Goal: Complete application form

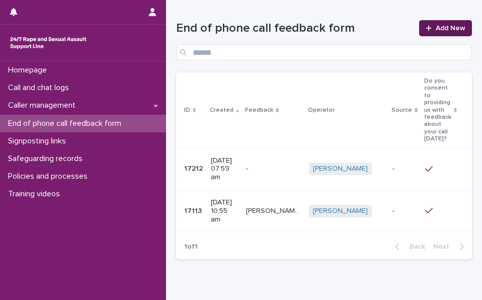
click at [426, 28] on icon at bounding box center [429, 28] width 6 height 6
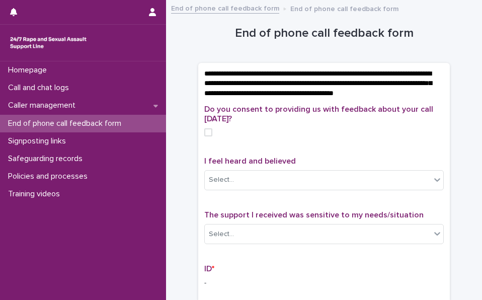
click at [206, 136] on span at bounding box center [208, 132] width 8 height 8
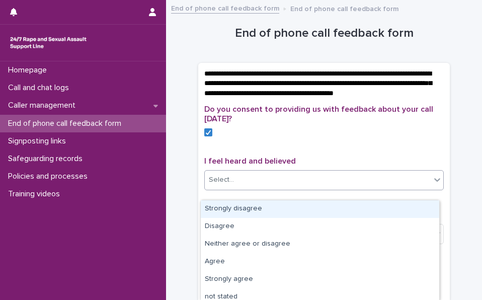
click at [433, 185] on icon at bounding box center [437, 180] width 10 height 10
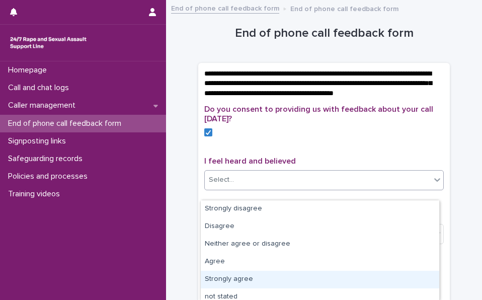
click at [288, 278] on div "Strongly agree" at bounding box center [320, 280] width 239 height 18
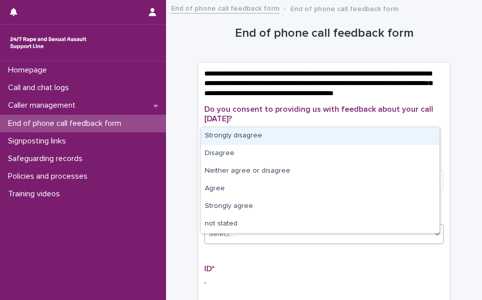
click at [436, 239] on icon at bounding box center [437, 233] width 10 height 10
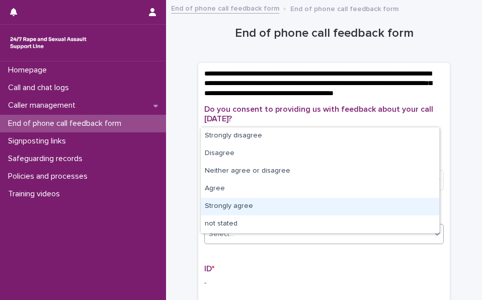
click at [371, 211] on div "Strongly agree" at bounding box center [320, 207] width 239 height 18
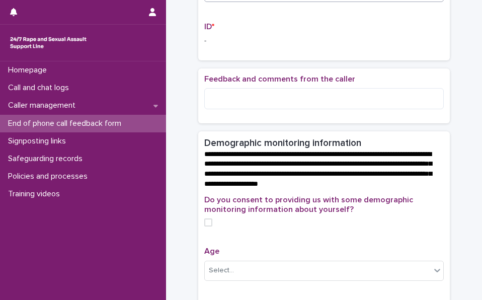
scroll to position [252, 0]
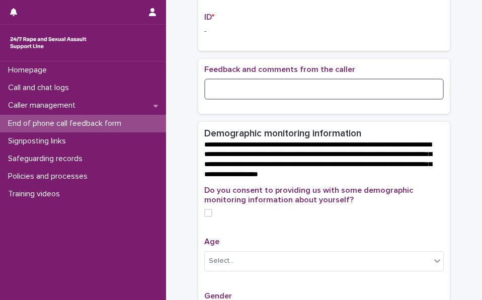
click at [217, 97] on textarea at bounding box center [324, 89] width 240 height 21
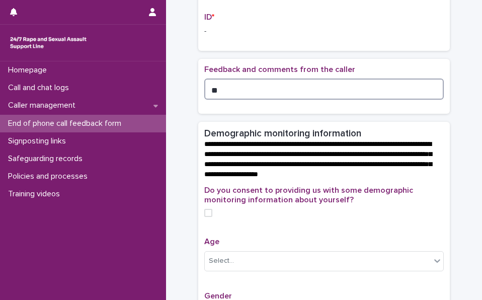
type textarea "*"
click at [205, 217] on span at bounding box center [208, 213] width 8 height 8
type textarea "**********"
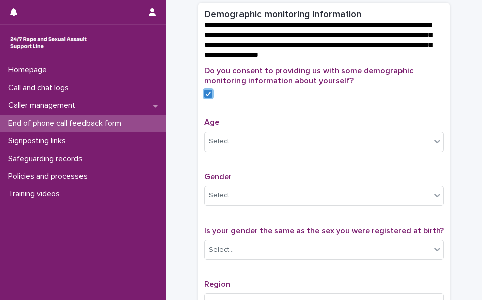
scroll to position [375, 0]
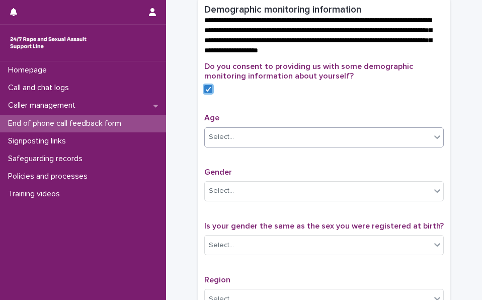
click at [434, 139] on icon at bounding box center [437, 137] width 6 height 4
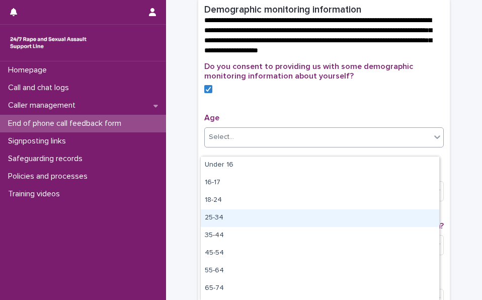
click at [349, 215] on div "25-34" at bounding box center [320, 218] width 239 height 18
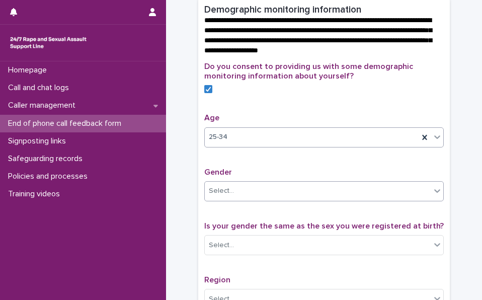
click at [436, 196] on icon at bounding box center [437, 191] width 10 height 10
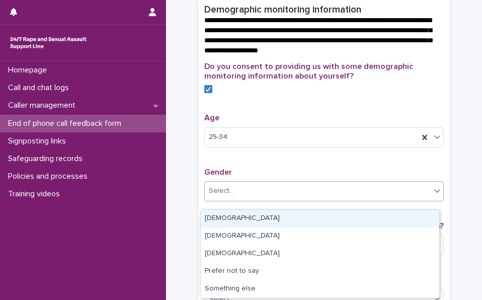
click at [398, 218] on div "[DEMOGRAPHIC_DATA]" at bounding box center [320, 219] width 239 height 18
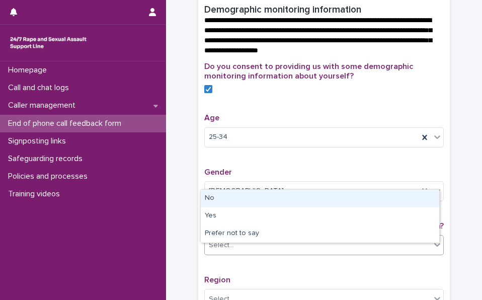
click at [432, 250] on icon at bounding box center [437, 245] width 10 height 10
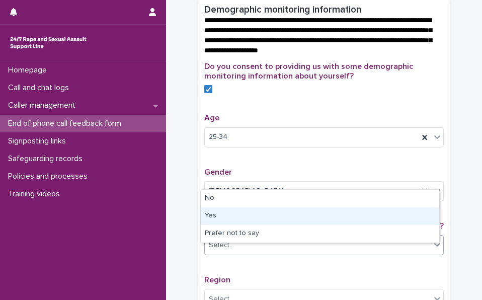
click at [414, 221] on div "Yes" at bounding box center [320, 216] width 239 height 18
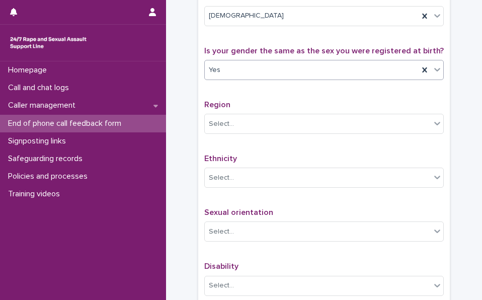
scroll to position [554, 0]
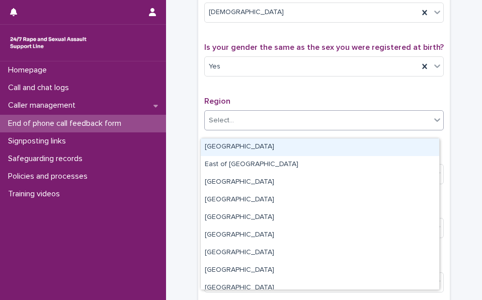
click at [434, 122] on icon at bounding box center [437, 120] width 6 height 4
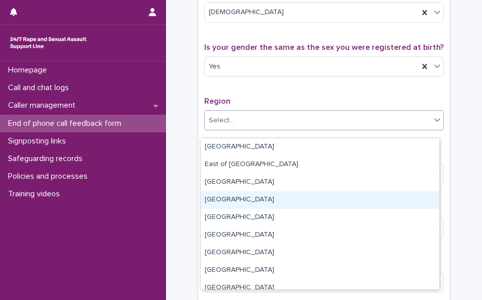
click at [411, 196] on div "[GEOGRAPHIC_DATA]" at bounding box center [320, 200] width 239 height 18
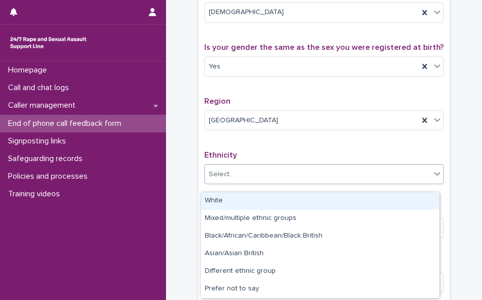
click at [436, 176] on icon at bounding box center [437, 174] width 6 height 4
click at [387, 200] on div "White" at bounding box center [320, 201] width 239 height 18
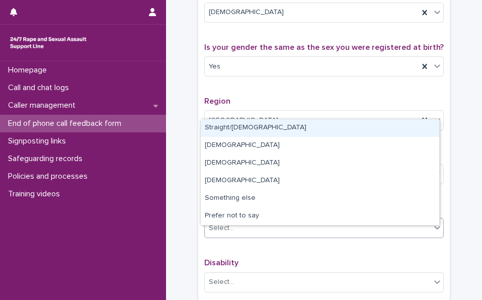
click at [436, 230] on icon at bounding box center [437, 228] width 6 height 4
click at [425, 128] on div "Straight/[DEMOGRAPHIC_DATA]" at bounding box center [320, 128] width 239 height 18
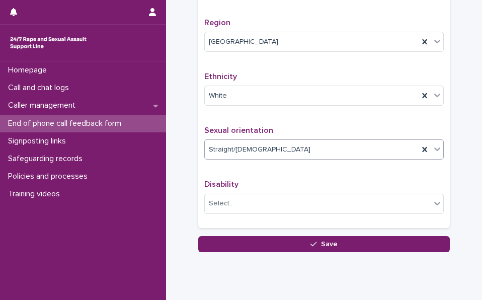
scroll to position [634, 0]
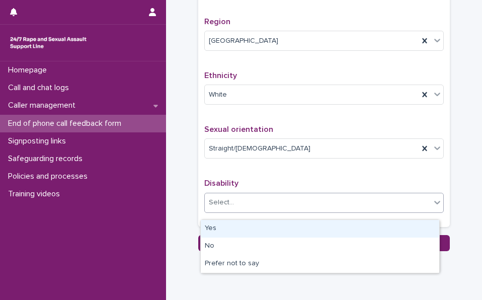
click at [434, 207] on icon at bounding box center [437, 202] width 10 height 10
click at [411, 227] on div "Yes" at bounding box center [320, 229] width 239 height 18
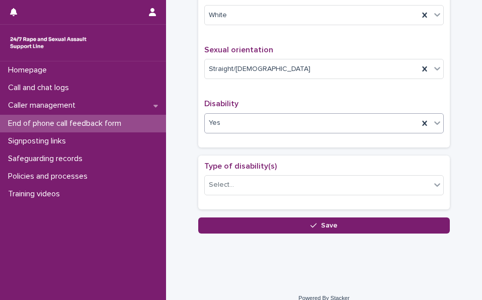
scroll to position [717, 0]
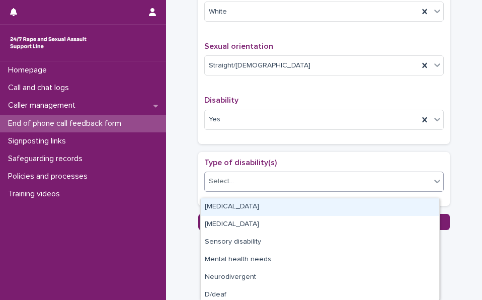
click at [436, 186] on icon at bounding box center [437, 181] width 10 height 10
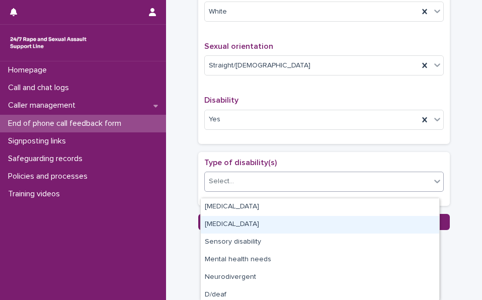
click at [423, 227] on div "[MEDICAL_DATA]" at bounding box center [320, 225] width 239 height 18
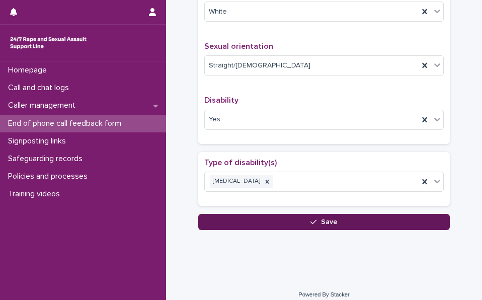
click at [388, 229] on button "Save" at bounding box center [324, 222] width 252 height 16
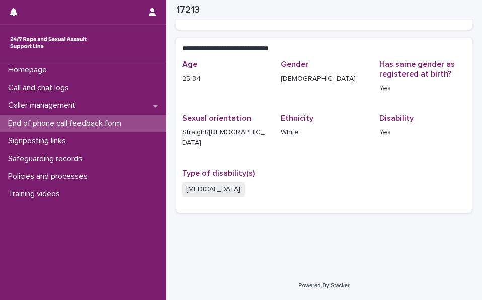
scroll to position [180, 0]
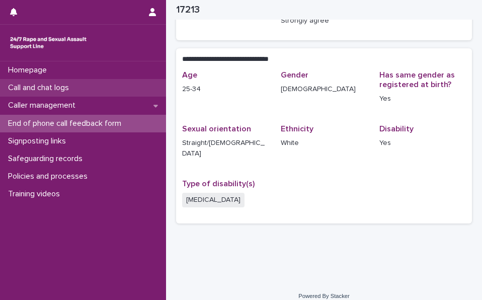
click at [32, 88] on p "Call and chat logs" at bounding box center [40, 88] width 73 height 10
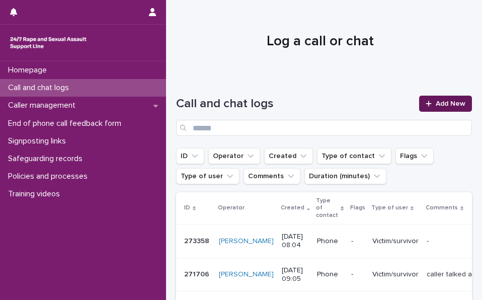
click at [433, 100] on link "Add New" at bounding box center [445, 104] width 53 height 16
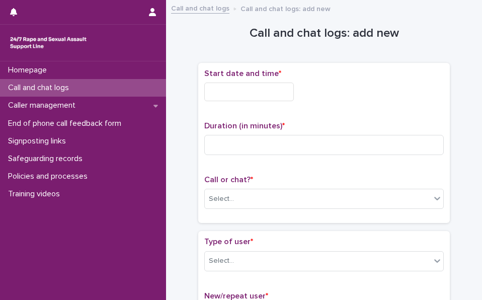
click at [244, 89] on input "text" at bounding box center [249, 92] width 90 height 19
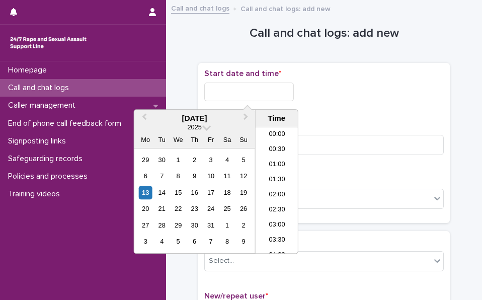
scroll to position [216, 0]
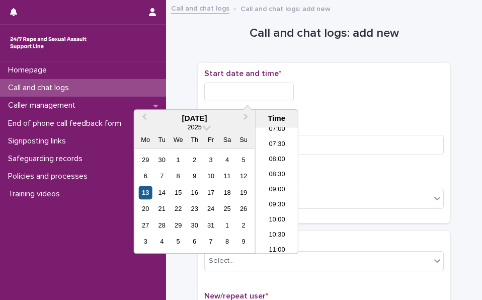
click at [145, 193] on div "13" at bounding box center [146, 193] width 14 height 14
click at [277, 186] on li "09:00" at bounding box center [277, 190] width 43 height 15
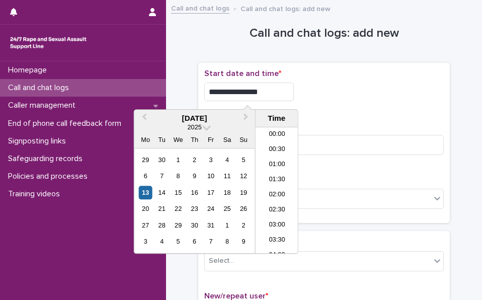
click at [260, 91] on input "**********" at bounding box center [249, 92] width 90 height 19
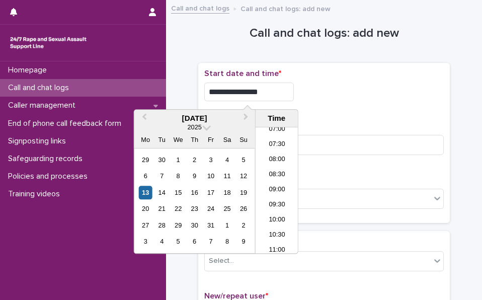
type input "**********"
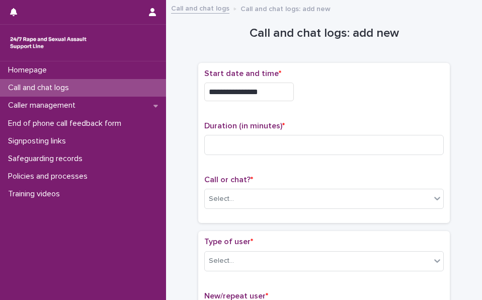
click at [318, 99] on div "**********" at bounding box center [324, 92] width 240 height 19
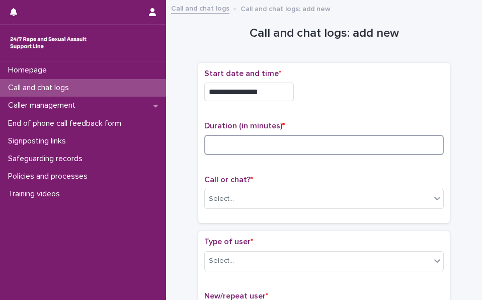
click at [224, 139] on input at bounding box center [324, 145] width 240 height 20
type input "*"
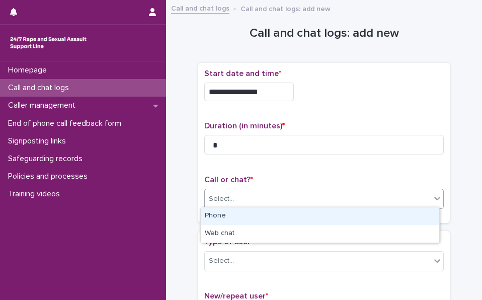
click at [434, 197] on icon at bounding box center [437, 199] width 6 height 4
click at [426, 214] on div "Phone" at bounding box center [320, 216] width 239 height 18
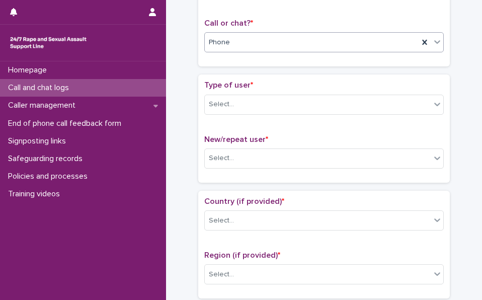
scroll to position [178, 0]
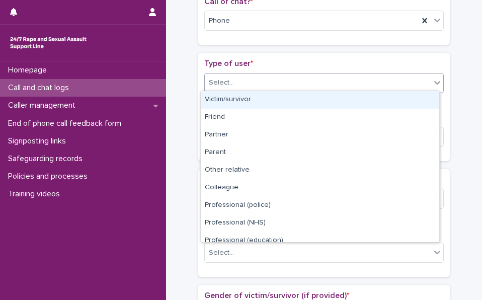
click at [432, 84] on icon at bounding box center [437, 83] width 10 height 10
click at [420, 97] on div "Victim/survivor" at bounding box center [320, 100] width 239 height 18
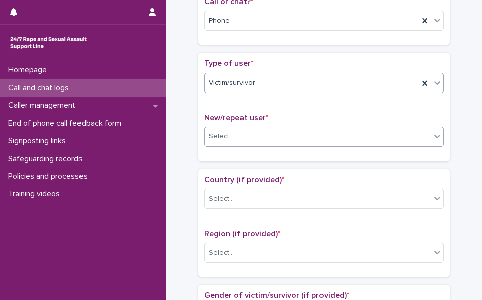
click at [435, 135] on icon at bounding box center [437, 137] width 6 height 4
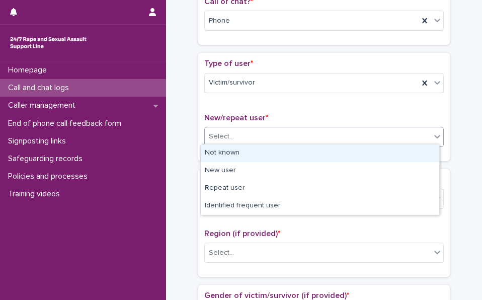
click at [419, 160] on div "Not known" at bounding box center [320, 153] width 239 height 18
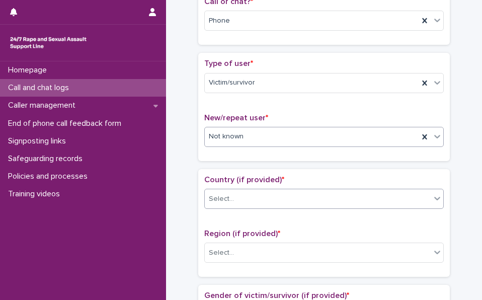
click at [435, 197] on icon at bounding box center [437, 199] width 6 height 4
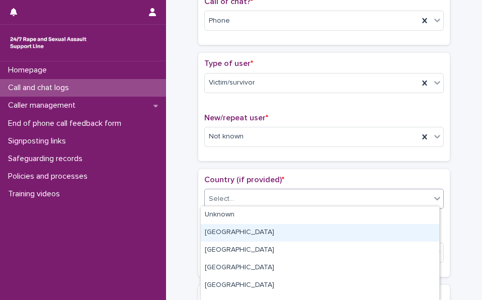
click at [414, 237] on div "[GEOGRAPHIC_DATA]" at bounding box center [320, 233] width 239 height 18
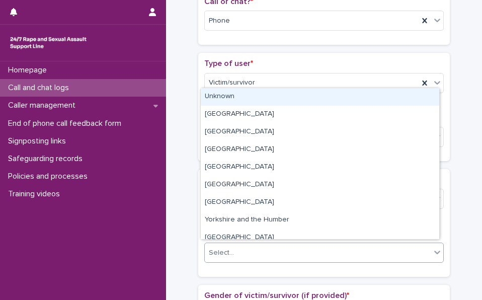
click at [433, 247] on icon at bounding box center [437, 252] width 10 height 10
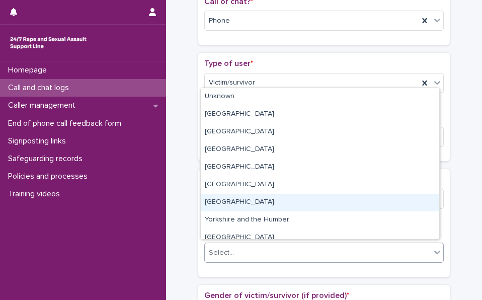
click at [423, 203] on div "[GEOGRAPHIC_DATA]" at bounding box center [320, 203] width 239 height 18
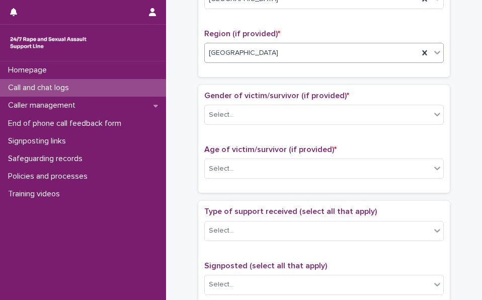
scroll to position [394, 0]
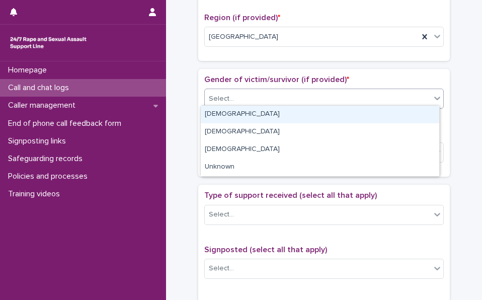
click at [435, 98] on icon at bounding box center [437, 98] width 10 height 10
click at [433, 115] on div "[DEMOGRAPHIC_DATA]" at bounding box center [320, 115] width 239 height 18
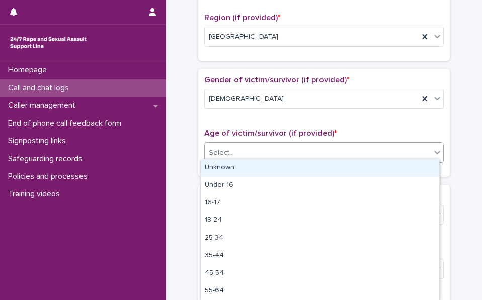
click at [435, 151] on icon at bounding box center [437, 153] width 6 height 4
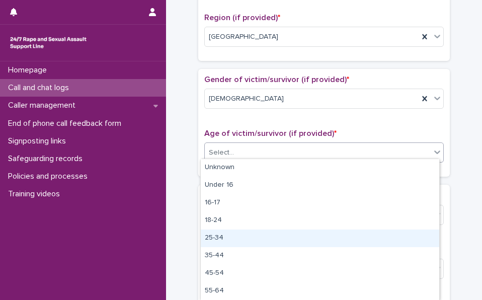
click at [423, 237] on div "25-34" at bounding box center [320, 238] width 239 height 18
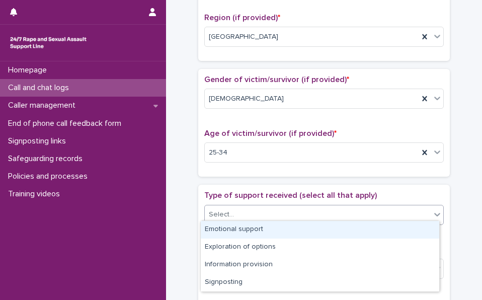
click at [432, 214] on icon at bounding box center [437, 214] width 10 height 10
click at [418, 230] on div "Emotional support" at bounding box center [320, 230] width 239 height 18
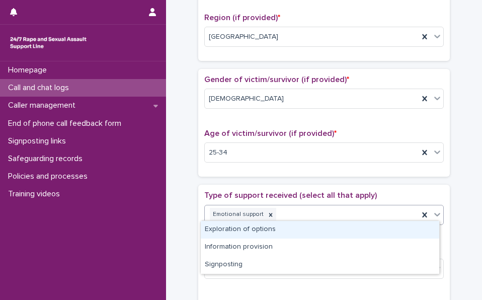
click at [434, 213] on icon at bounding box center [437, 215] width 6 height 4
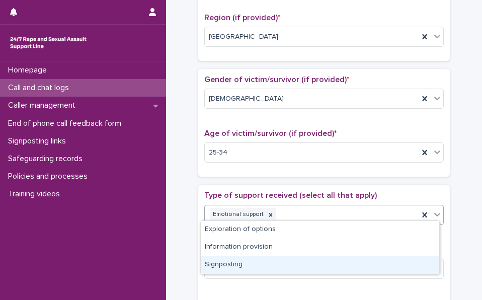
click at [425, 263] on div "Signposting" at bounding box center [320, 265] width 239 height 18
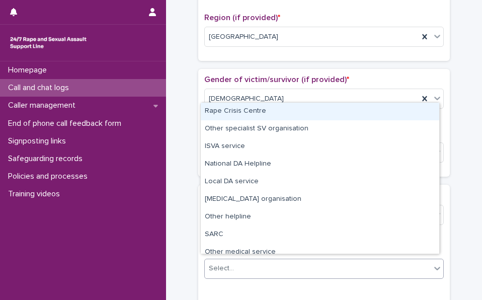
click at [432, 264] on icon at bounding box center [437, 268] width 10 height 10
drag, startPoint x: 425, startPoint y: 192, endPoint x: 409, endPoint y: 112, distance: 81.0
click at [409, 112] on div "Rape Crisis Centre" at bounding box center [320, 112] width 239 height 18
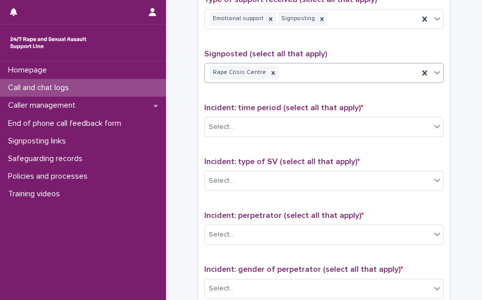
scroll to position [598, 0]
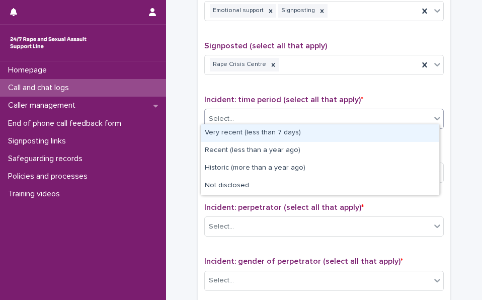
click at [434, 117] on icon at bounding box center [437, 119] width 6 height 4
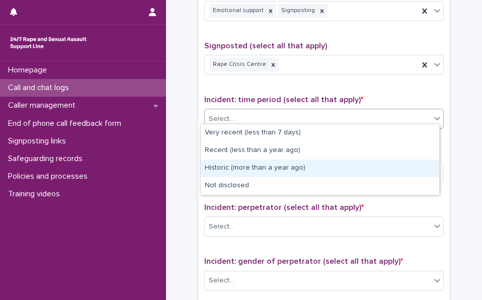
click at [426, 165] on div "Historic (more than a year ago)" at bounding box center [320, 169] width 239 height 18
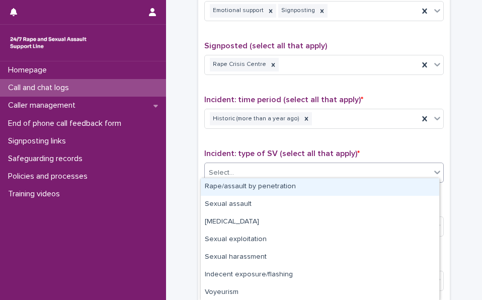
click at [436, 167] on icon at bounding box center [437, 172] width 10 height 10
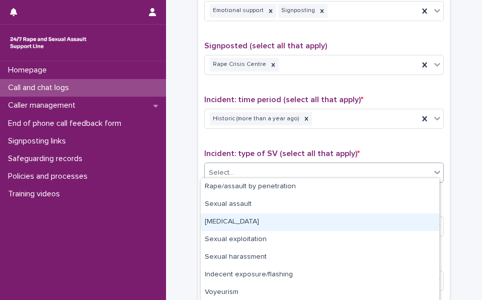
click at [430, 222] on div "[MEDICAL_DATA]" at bounding box center [320, 222] width 239 height 18
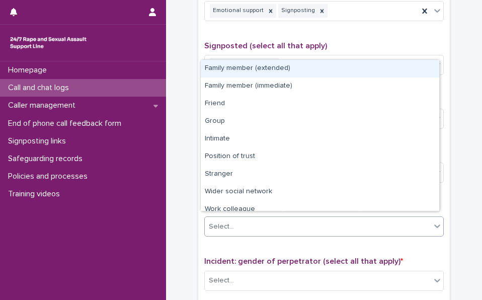
click at [434, 225] on icon at bounding box center [437, 227] width 6 height 4
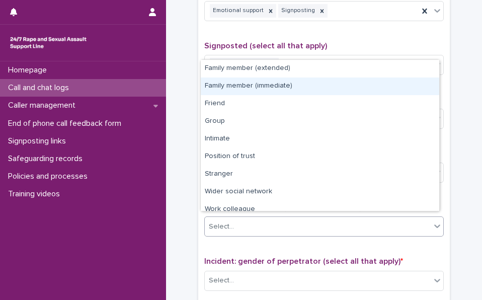
click at [423, 81] on div "Family member (immediate)" at bounding box center [320, 87] width 239 height 18
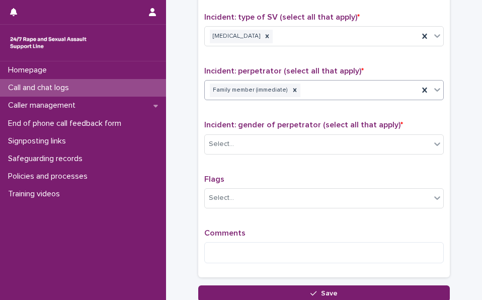
scroll to position [740, 0]
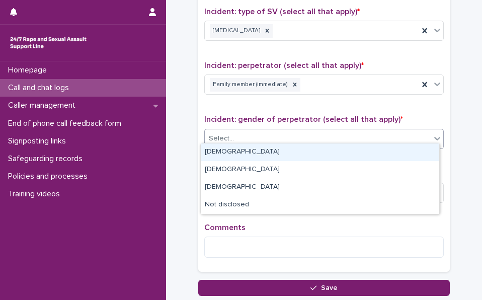
click at [435, 137] on icon at bounding box center [437, 139] width 6 height 4
click at [424, 155] on div "[DEMOGRAPHIC_DATA]" at bounding box center [320, 152] width 239 height 18
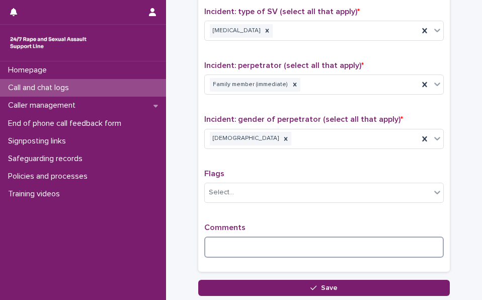
click at [258, 241] on textarea at bounding box center [324, 247] width 240 height 21
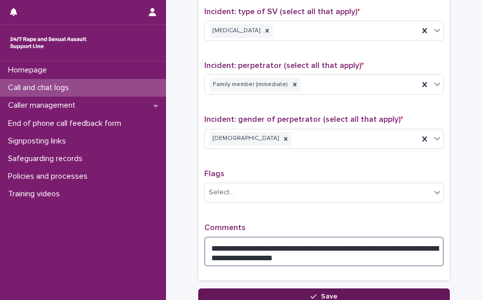
type textarea "**********"
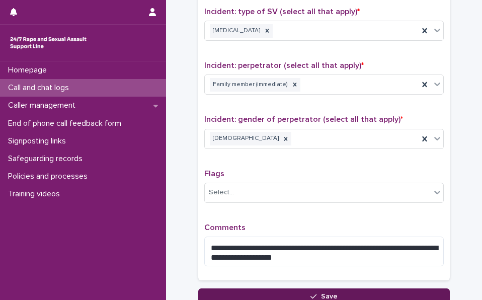
click at [281, 288] on button "Save" at bounding box center [324, 296] width 252 height 16
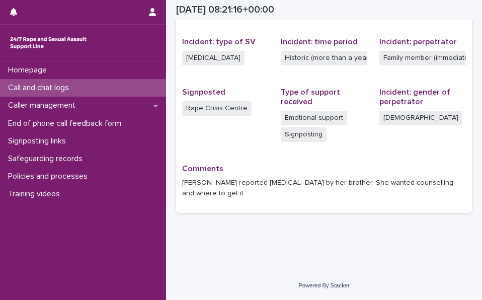
scroll to position [241, 0]
